Goal: Transaction & Acquisition: Purchase product/service

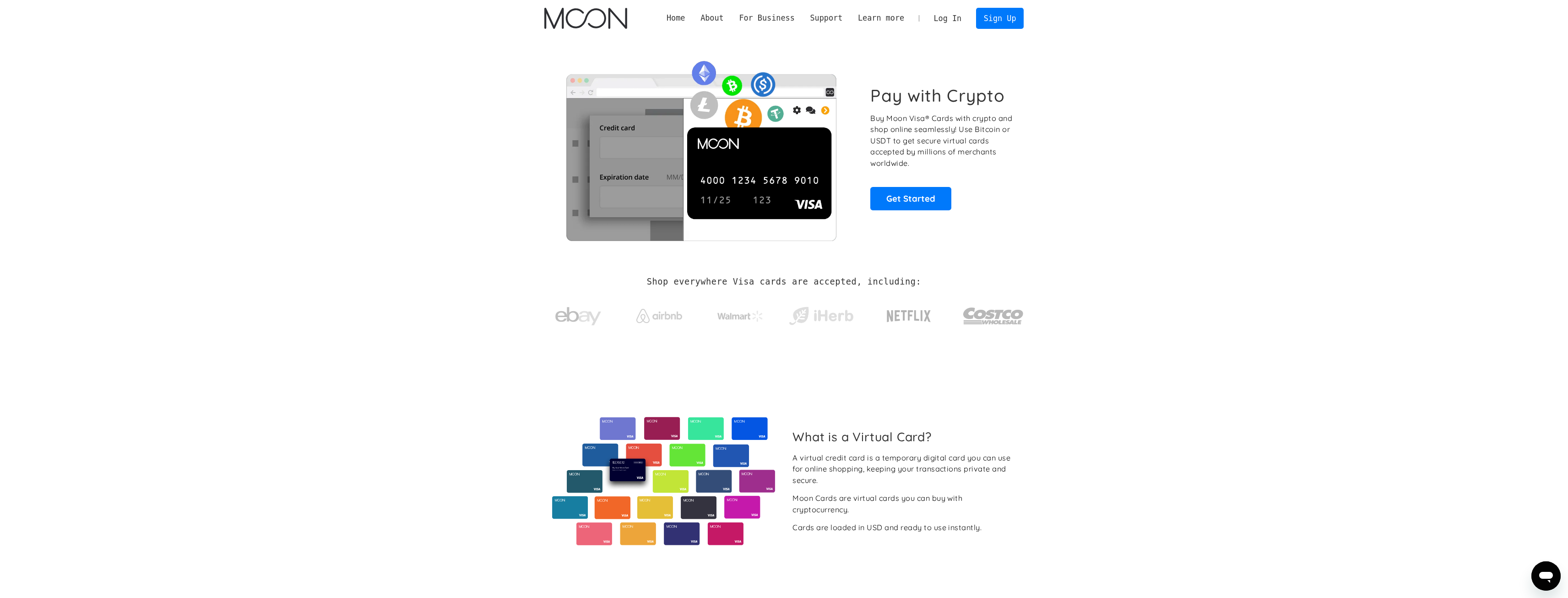
click at [938, 21] on link "Log In" at bounding box center [948, 18] width 43 height 20
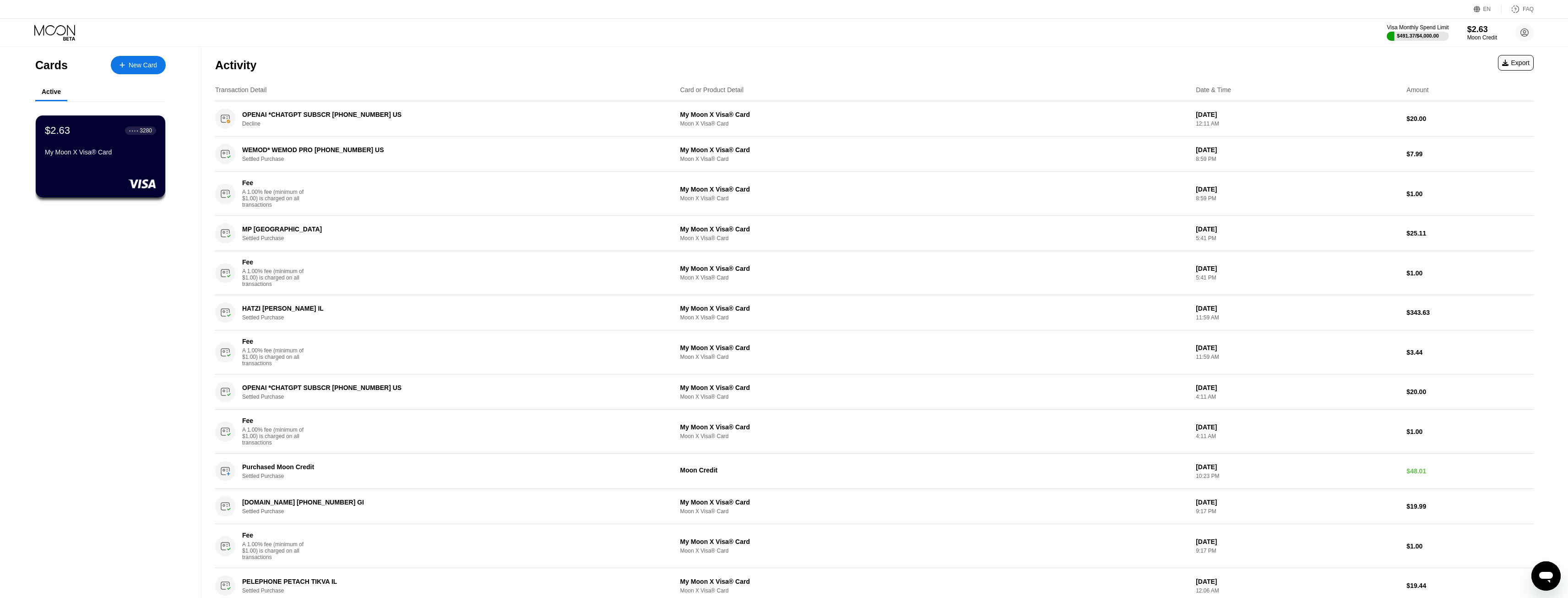
click at [1267, 13] on div "EN Language Select an item Save FAQ" at bounding box center [784, 9] width 1568 height 19
click at [108, 305] on div "Cards New Card Active $2.63 ● ● ● ● 3280 My Moon X Visa® Card" at bounding box center [100, 487] width 201 height 879
click at [1477, 34] on div "Moon Credit" at bounding box center [1482, 37] width 30 height 7
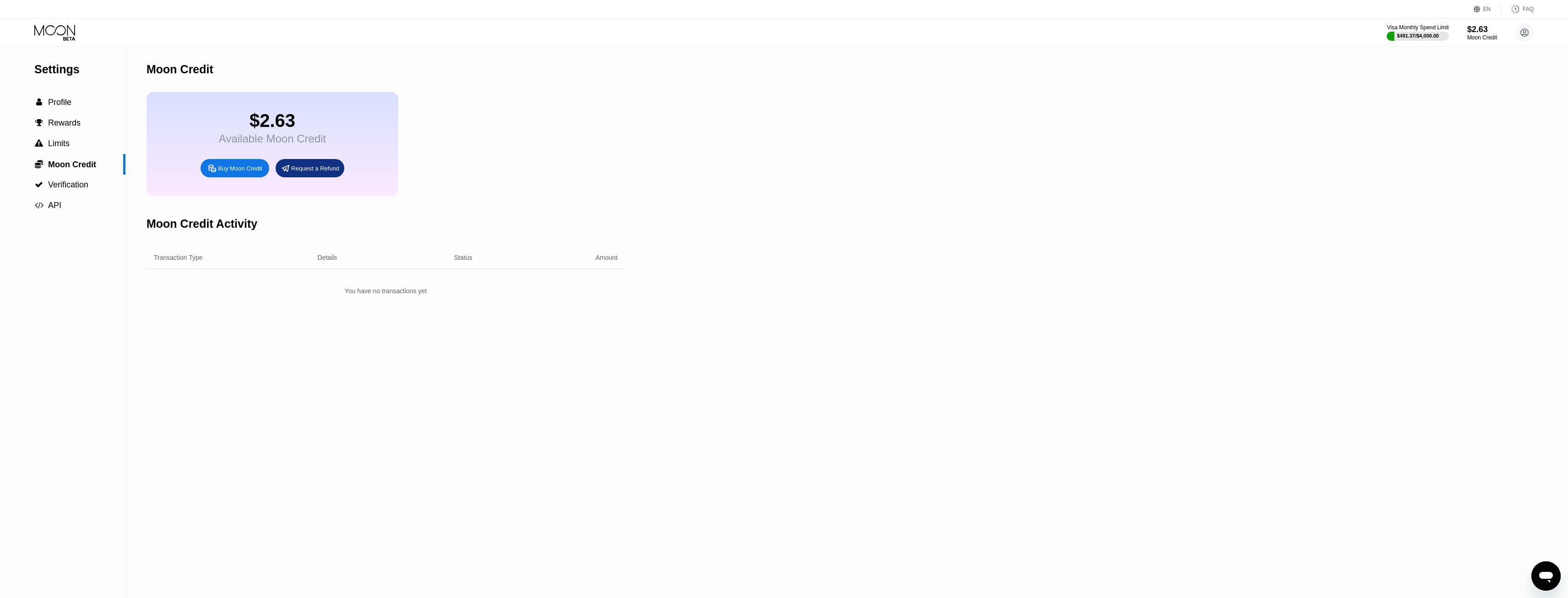
click at [223, 169] on div "Buy Moon Credit" at bounding box center [234, 168] width 69 height 18
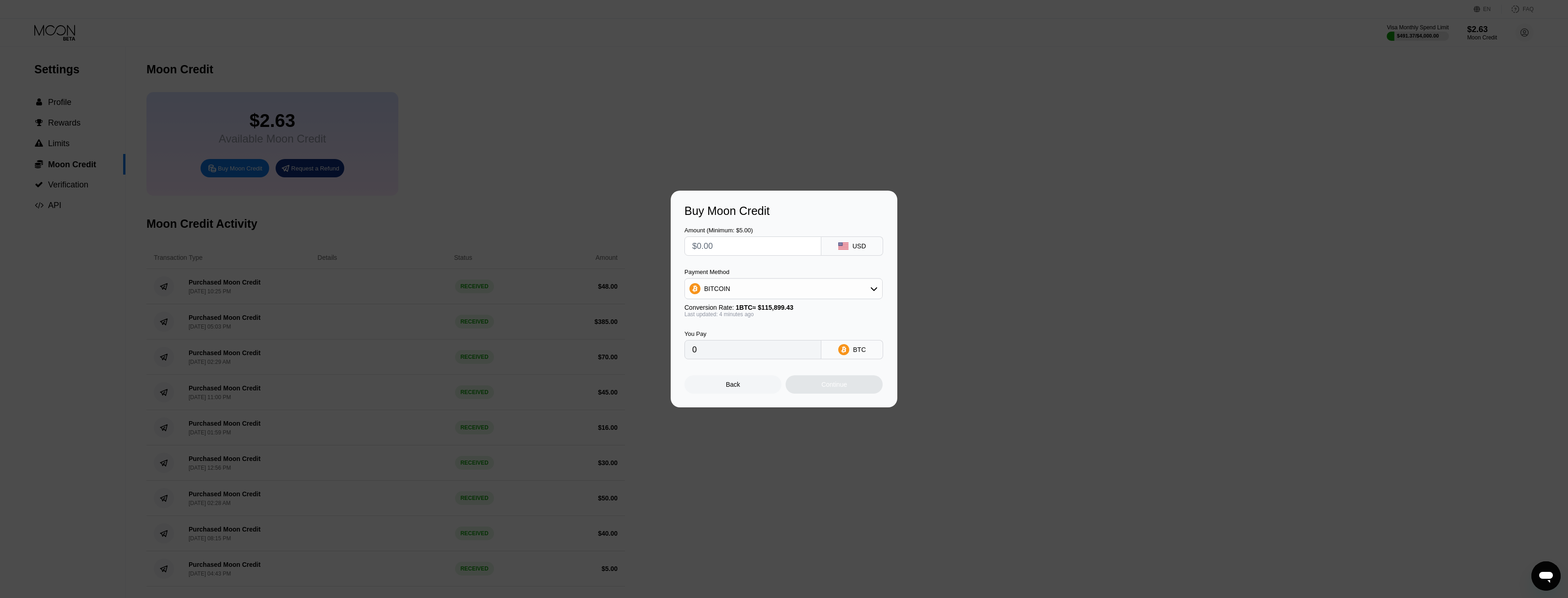
click at [740, 248] on input "text" at bounding box center [752, 246] width 121 height 18
type input "$2"
type input "0.00001727"
type input "$20"
type input "0.00017262"
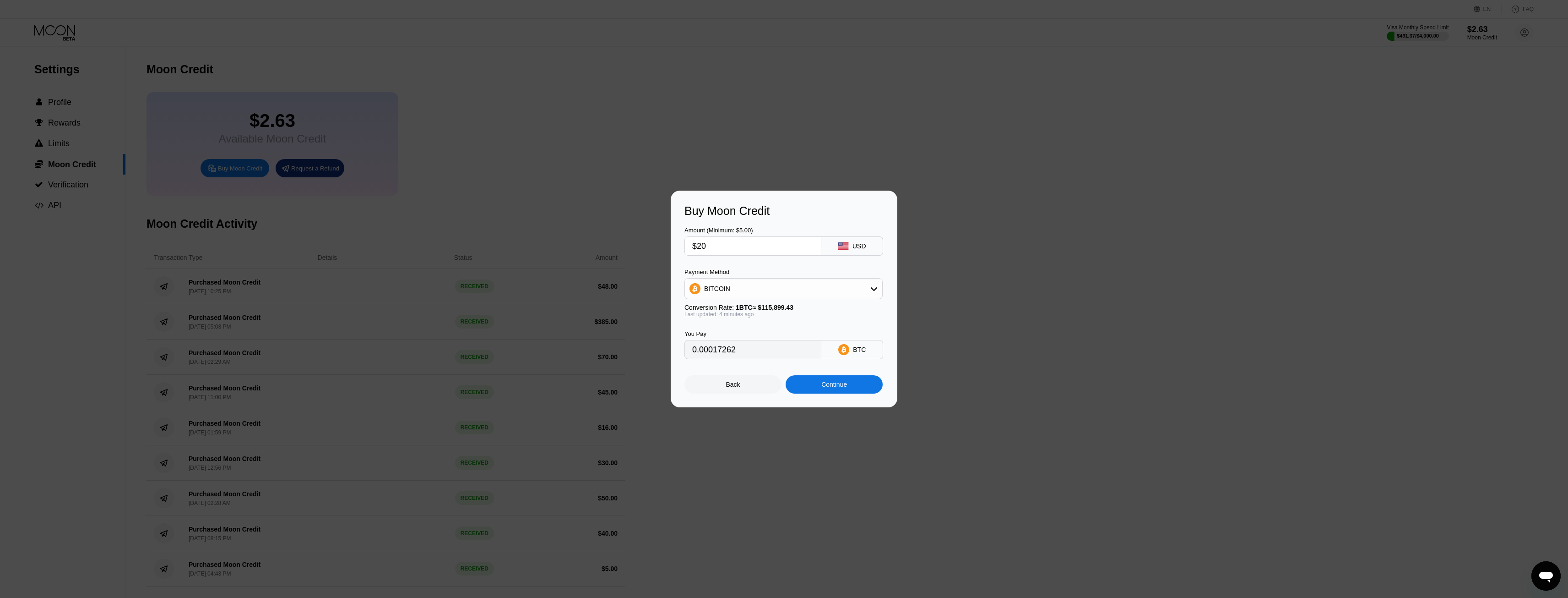
type input "$20"
click at [860, 385] on div "Continue" at bounding box center [834, 384] width 97 height 18
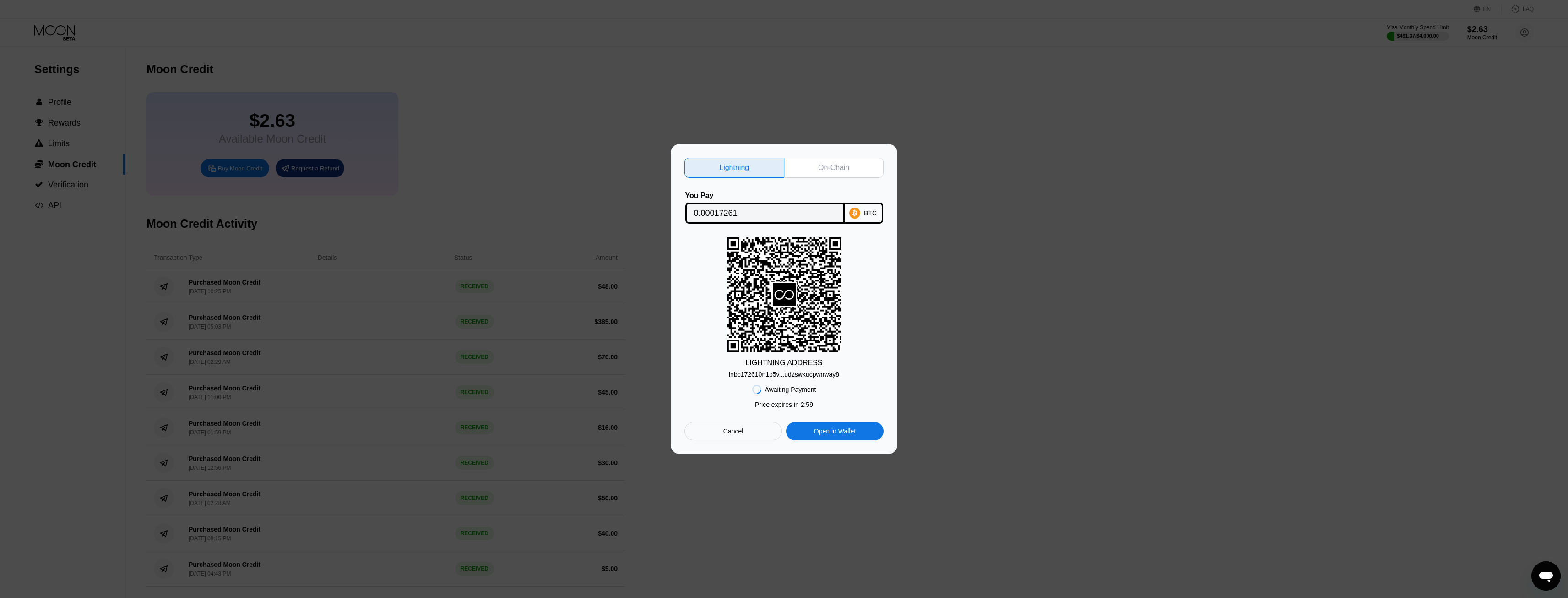
click at [856, 163] on div "On-Chain" at bounding box center [834, 167] width 100 height 20
